Goal: Book appointment/travel/reservation

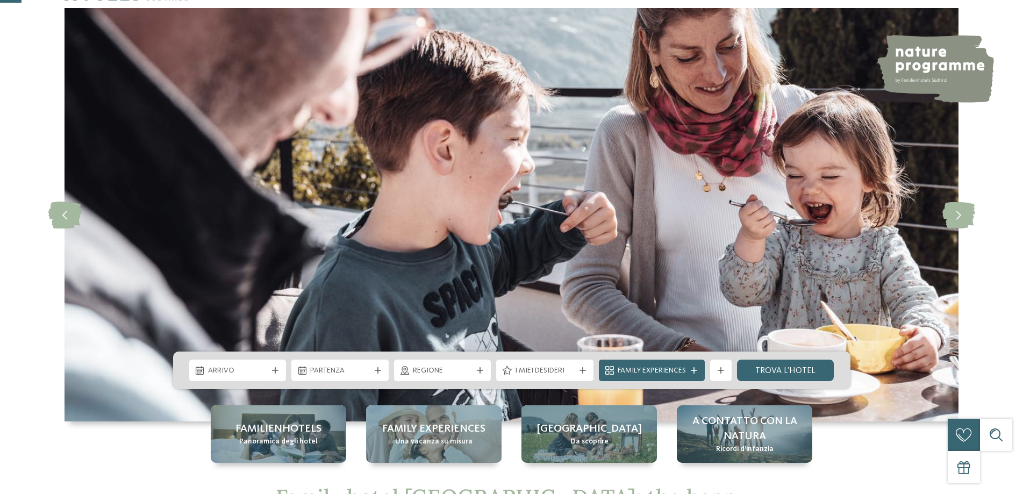
scroll to position [215, 0]
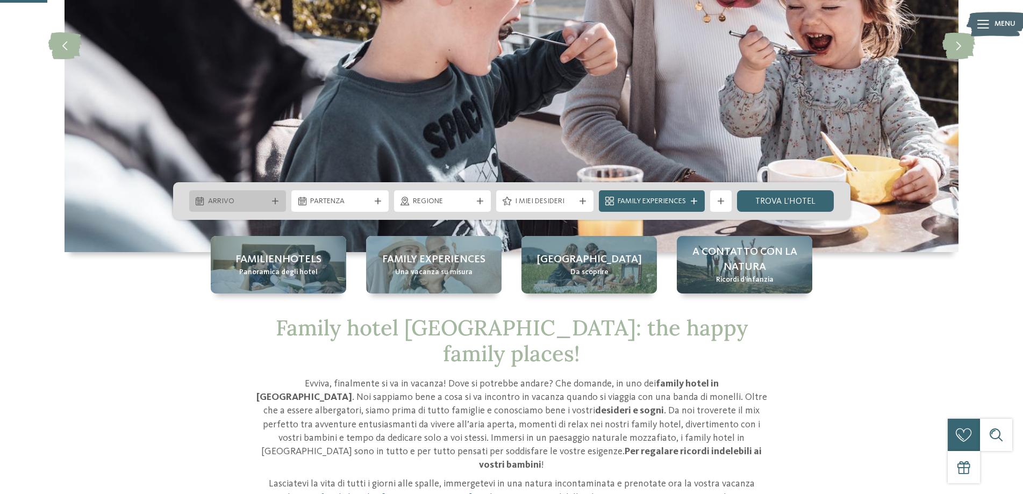
click at [274, 201] on icon at bounding box center [275, 201] width 6 height 6
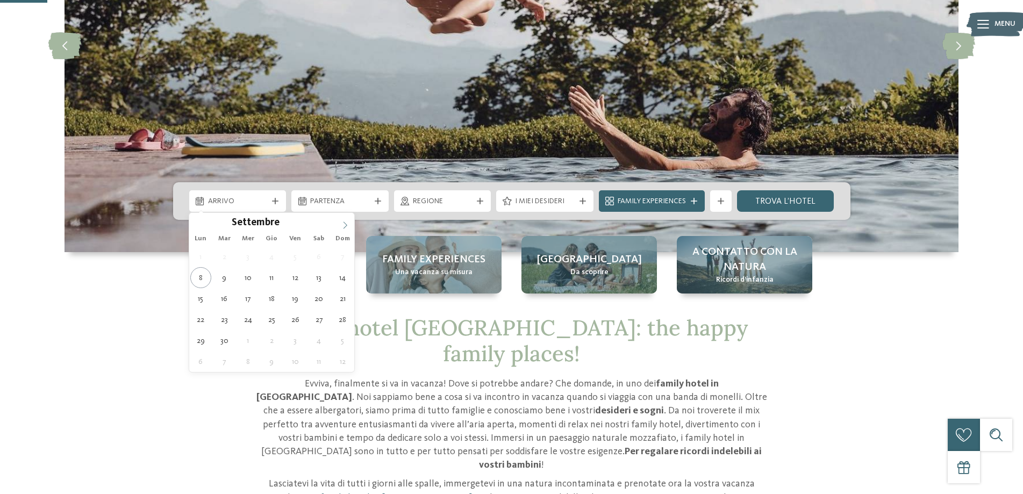
click at [343, 222] on icon at bounding box center [346, 226] width 8 height 8
type div "29.12.2025"
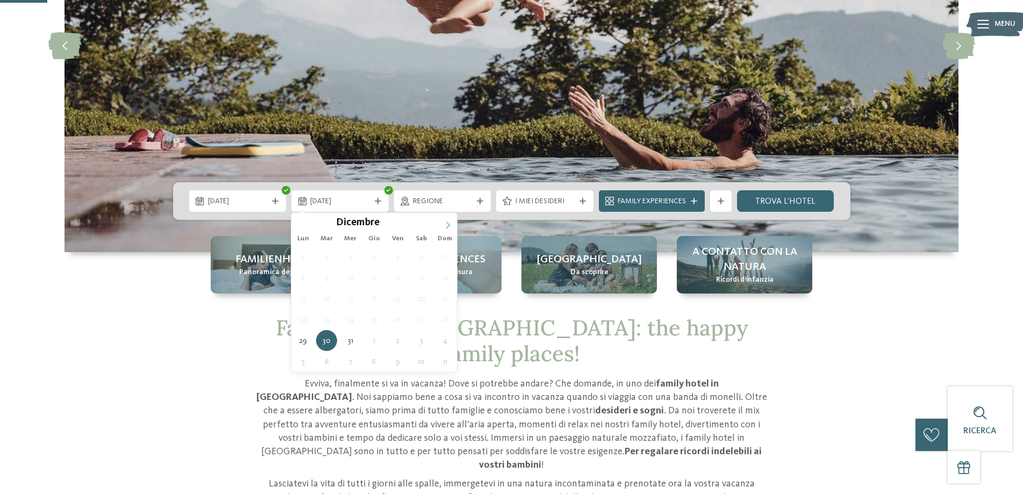
type input "****"
click at [445, 223] on icon at bounding box center [448, 226] width 8 height 8
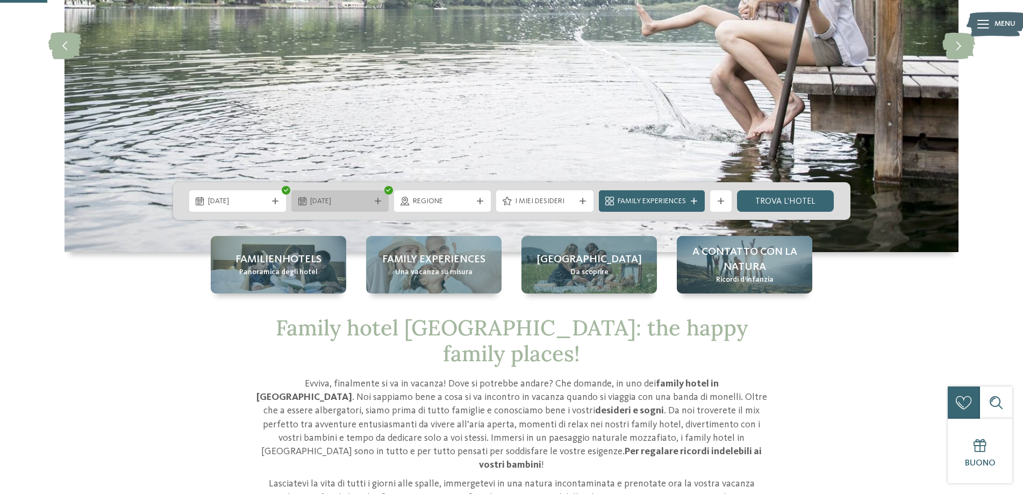
click at [378, 198] on icon at bounding box center [378, 201] width 6 height 6
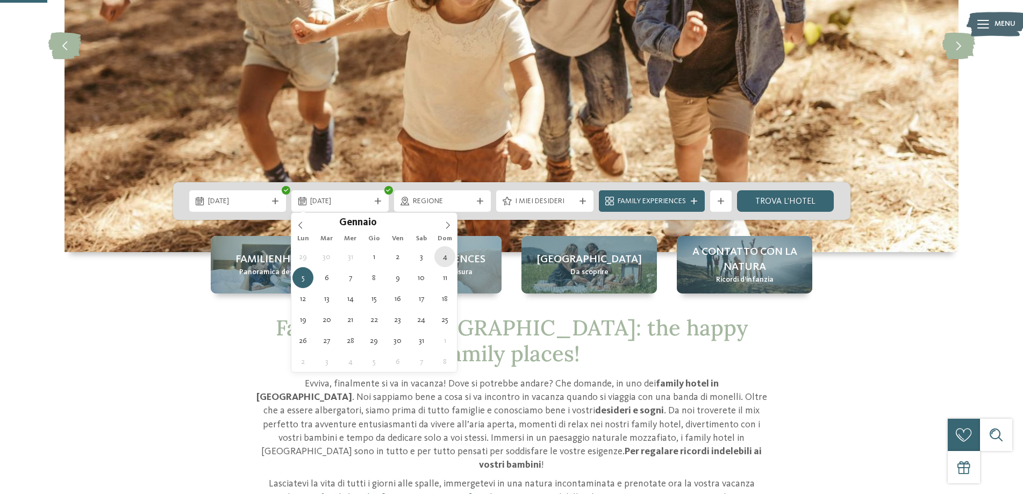
type div "04.01.2026"
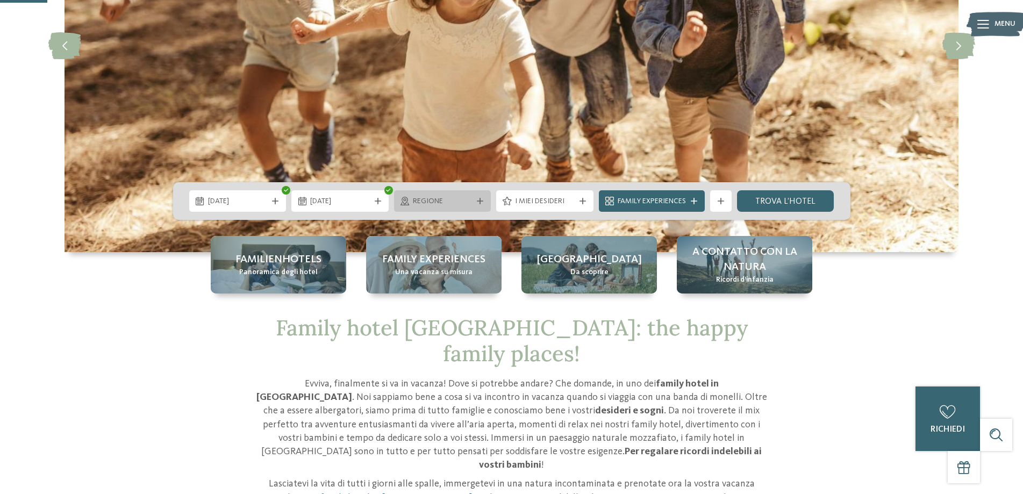
click at [435, 204] on span "Regione" at bounding box center [443, 201] width 60 height 11
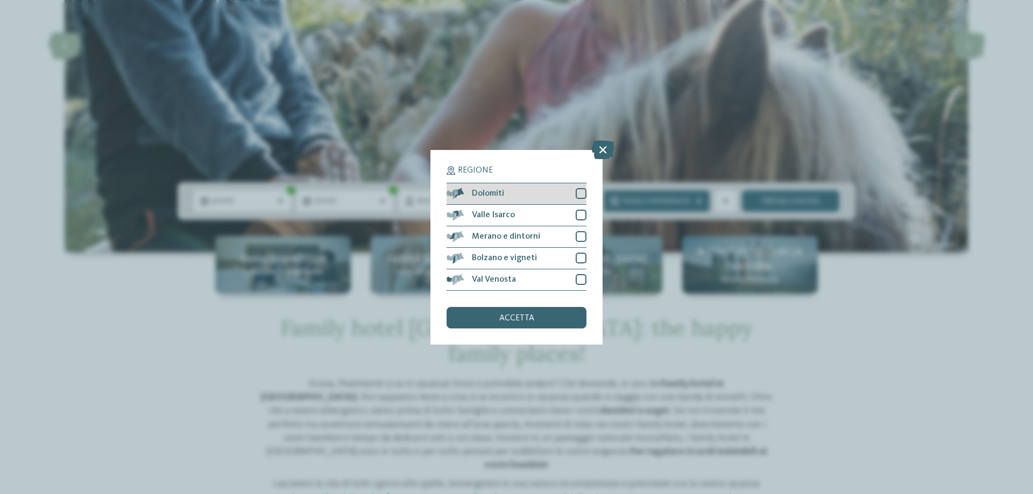
click at [583, 195] on div at bounding box center [580, 193] width 11 height 11
click at [506, 323] on div "accetta" at bounding box center [516, 318] width 140 height 22
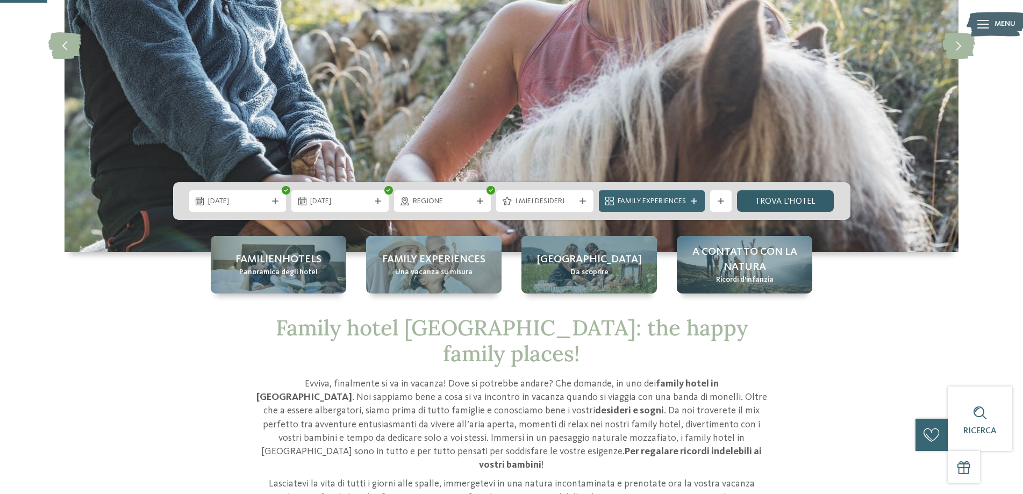
click at [788, 201] on link "trova l’hotel" at bounding box center [785, 201] width 97 height 22
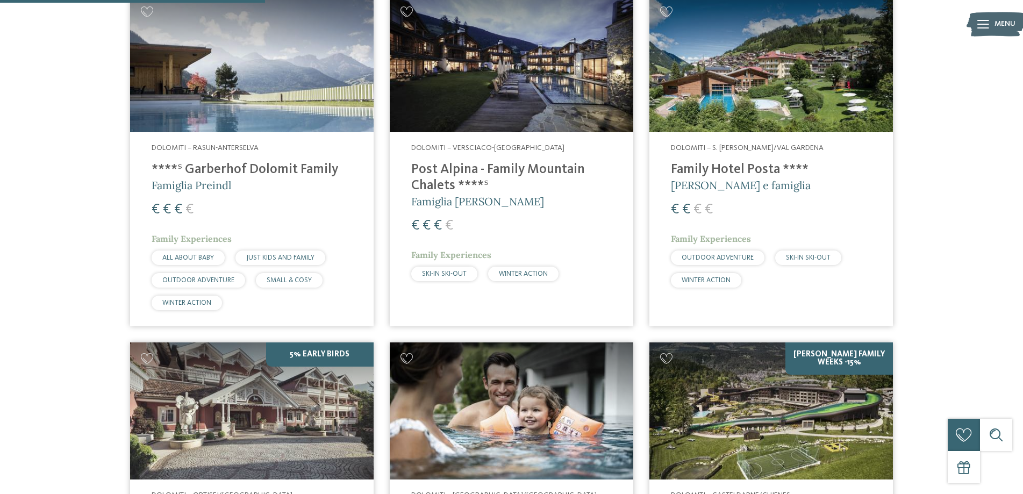
scroll to position [406, 0]
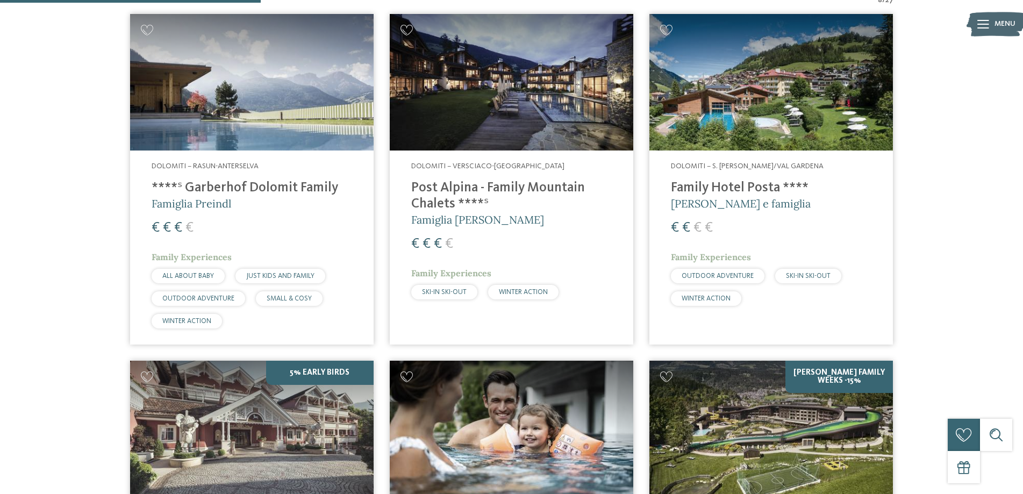
click at [222, 189] on h4 "****ˢ Garberhof Dolomit Family" at bounding box center [252, 188] width 201 height 16
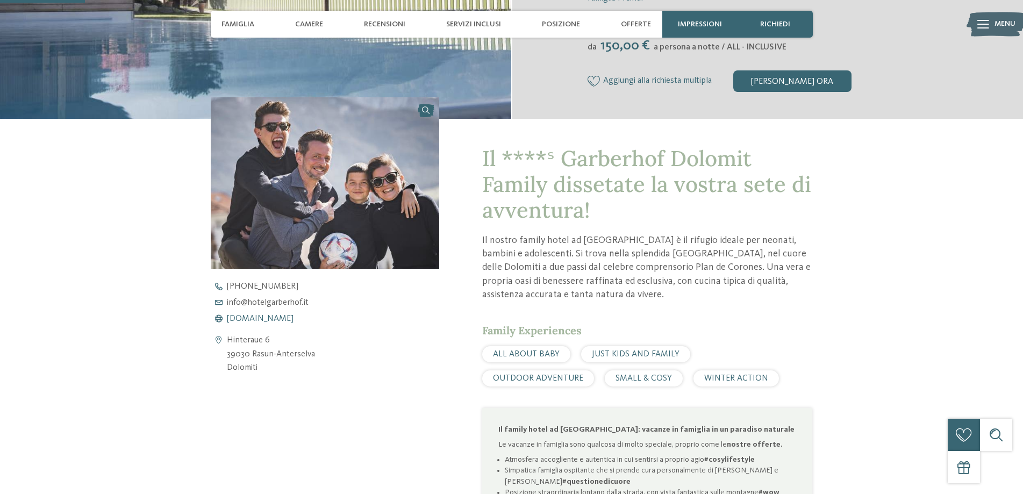
click at [286, 321] on span "[DOMAIN_NAME]" at bounding box center [260, 319] width 67 height 9
